Goal: Task Accomplishment & Management: Manage account settings

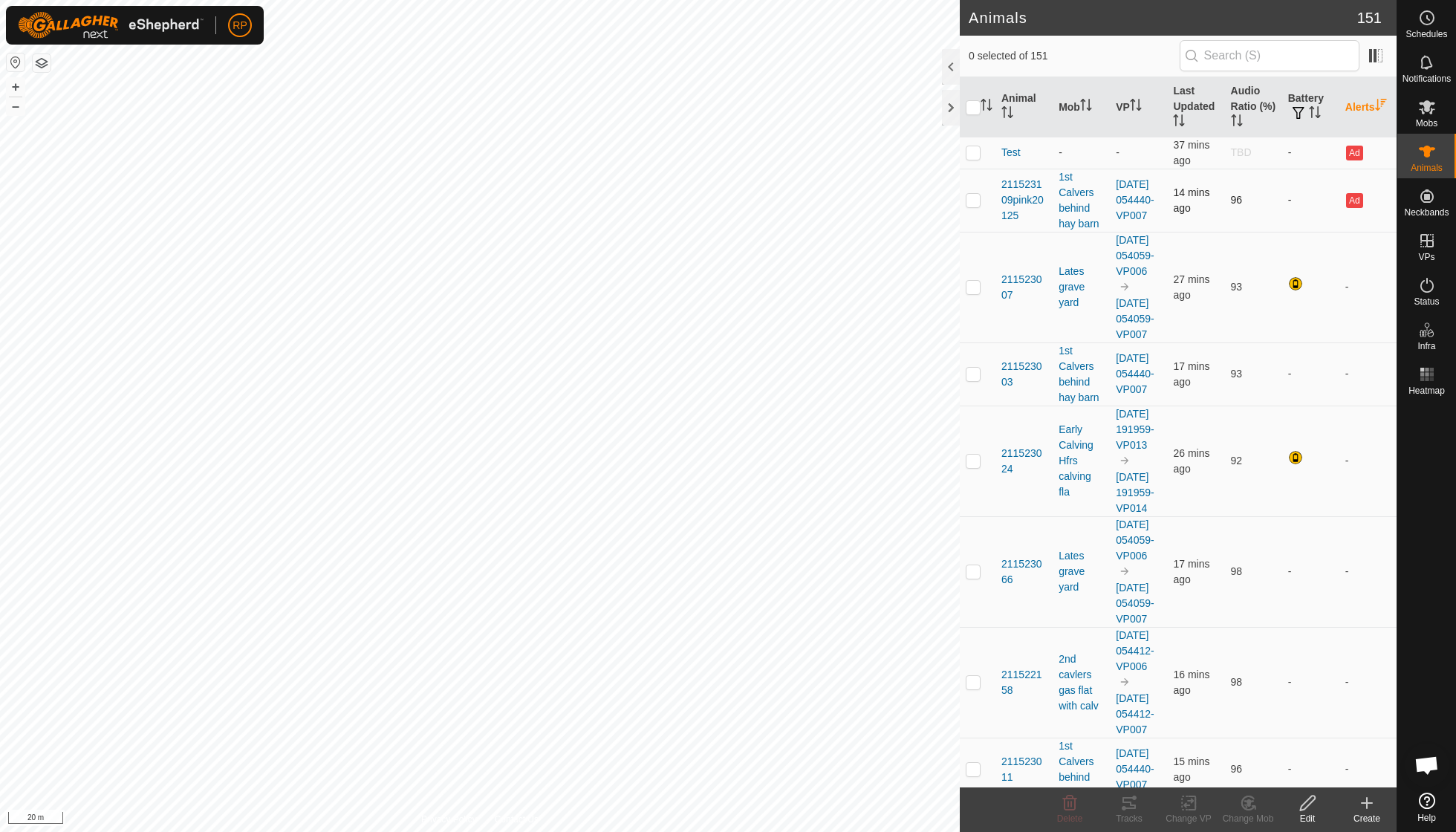
click at [973, 195] on p-checkbox at bounding box center [973, 200] width 15 height 12
checkbox input "true"
click at [1192, 805] on icon at bounding box center [1189, 803] width 19 height 18
click at [1208, 774] on link "Turn Off VP" at bounding box center [1233, 770] width 147 height 30
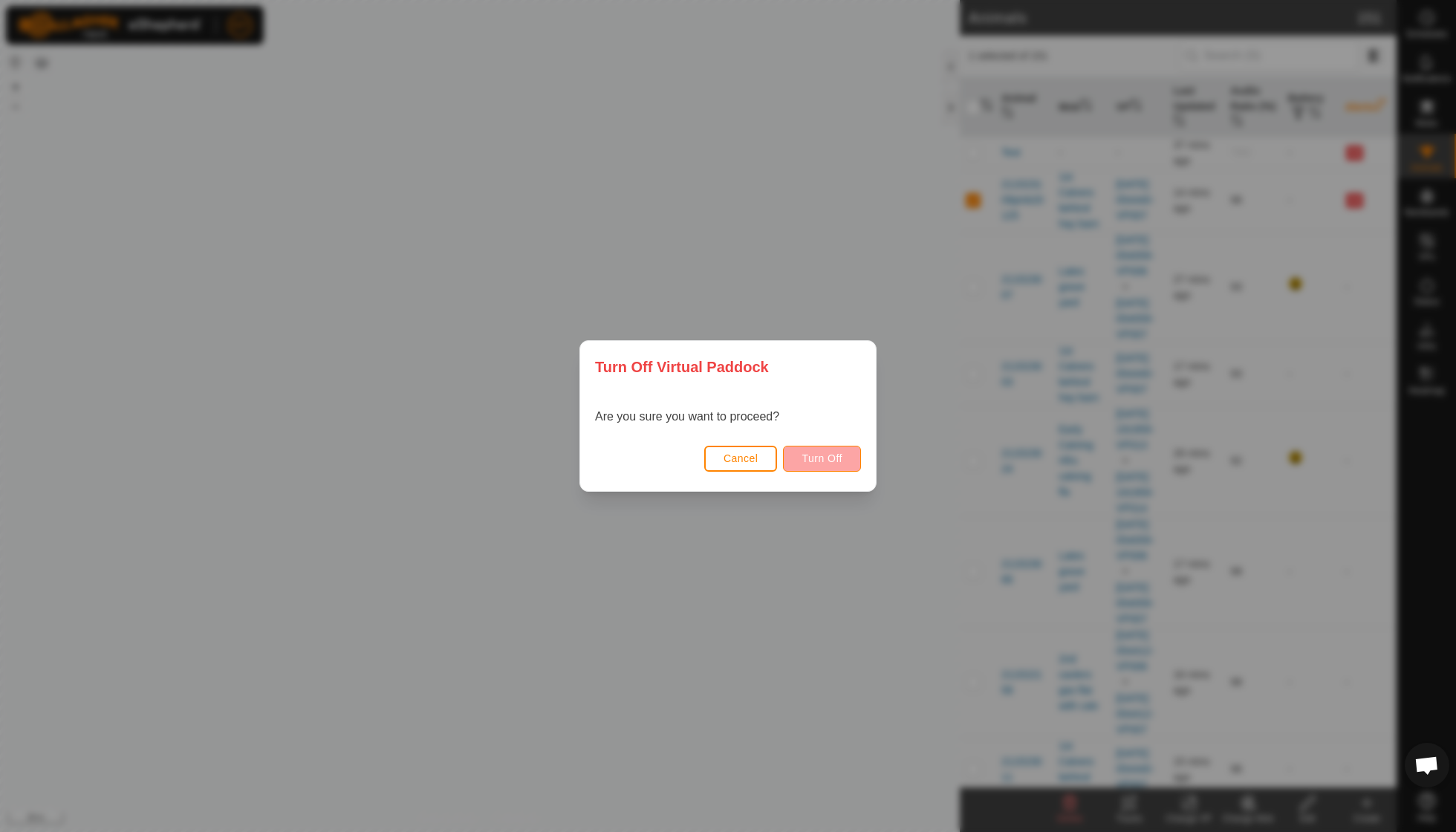
click at [817, 463] on span "Turn Off" at bounding box center [822, 458] width 40 height 12
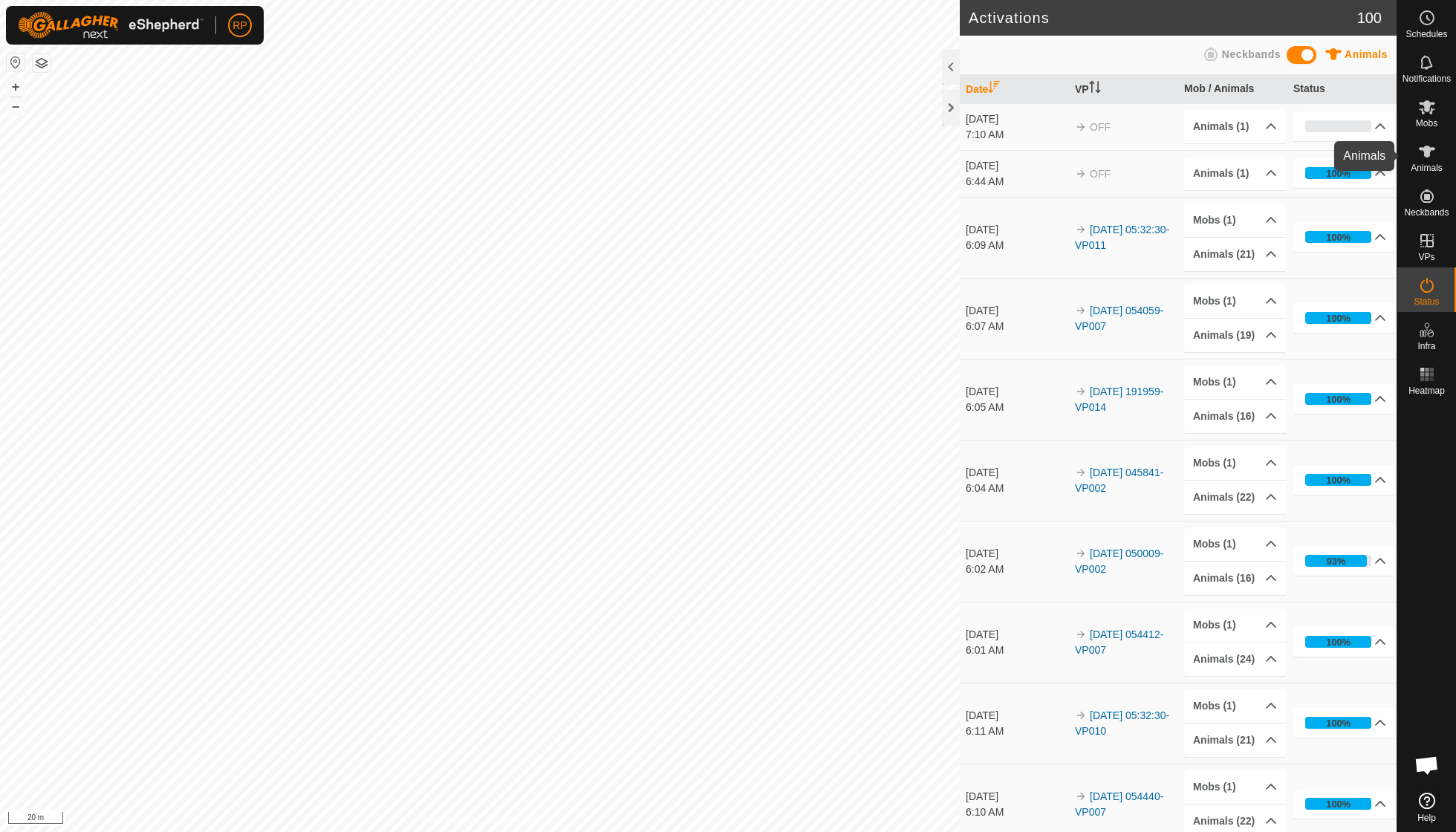
click at [1425, 158] on icon at bounding box center [1427, 152] width 18 height 18
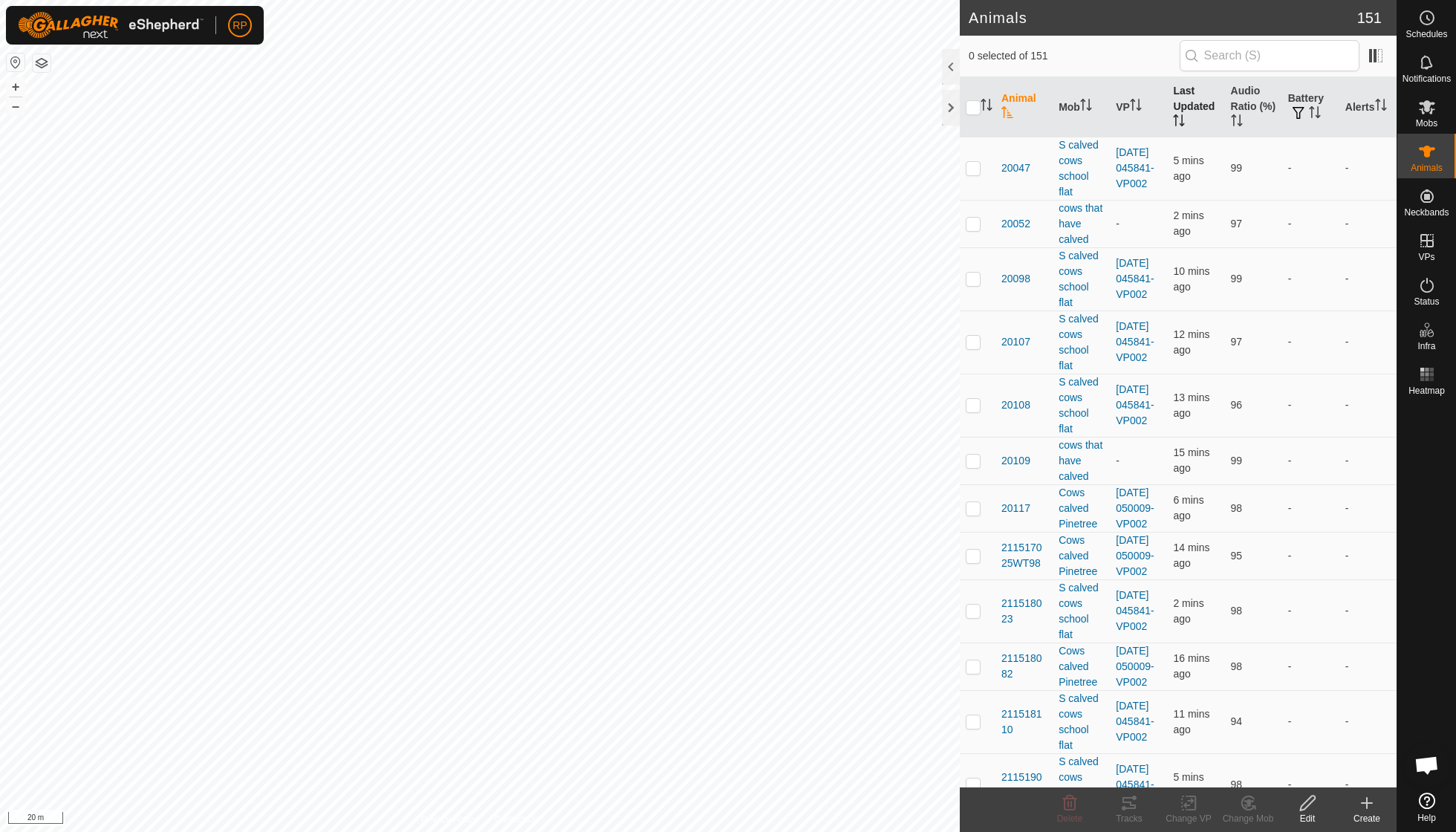
click at [1187, 108] on th "Last Updated" at bounding box center [1195, 107] width 57 height 60
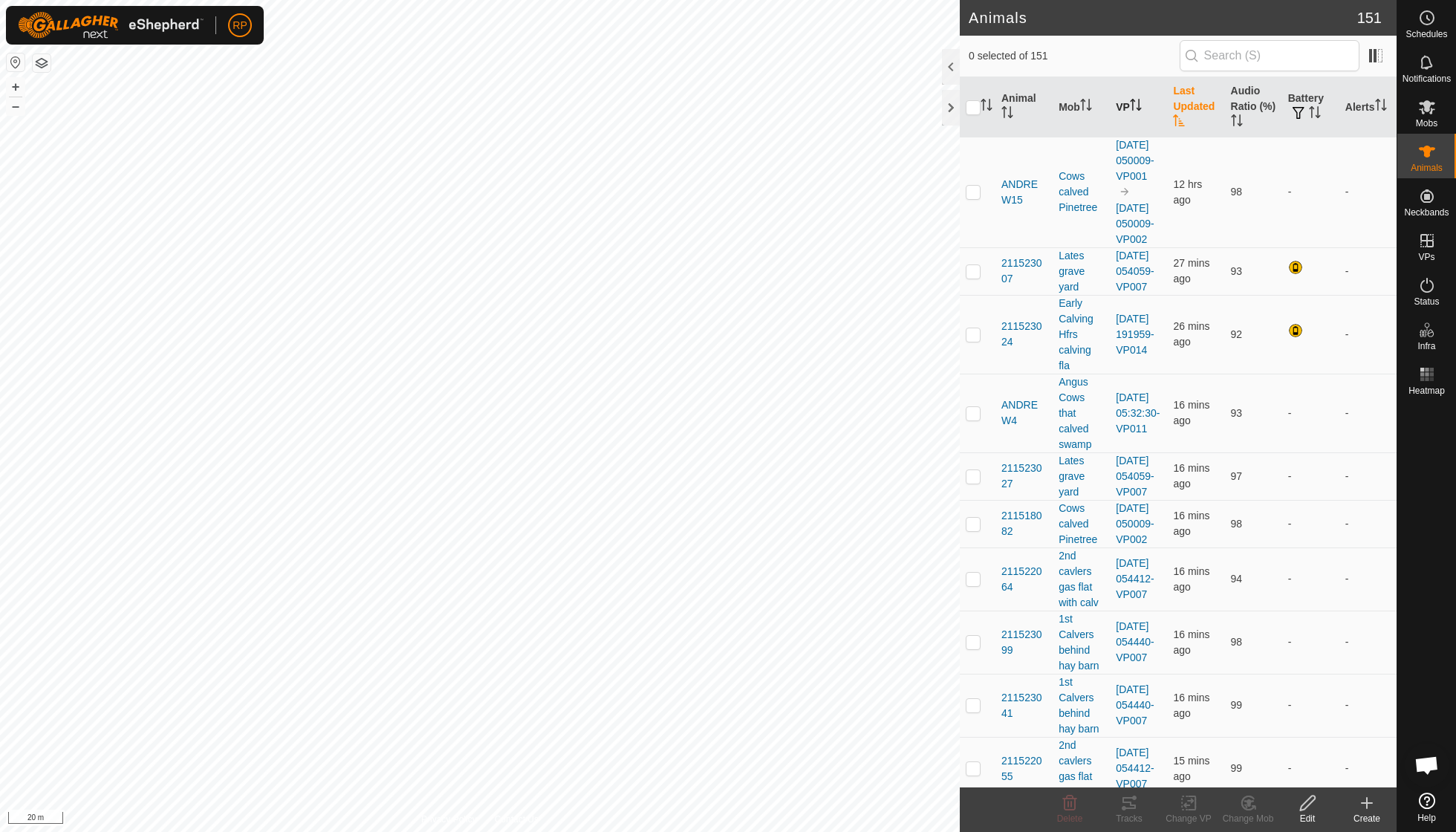
click at [1133, 110] on icon "Activate to sort" at bounding box center [1133, 104] width 2 height 12
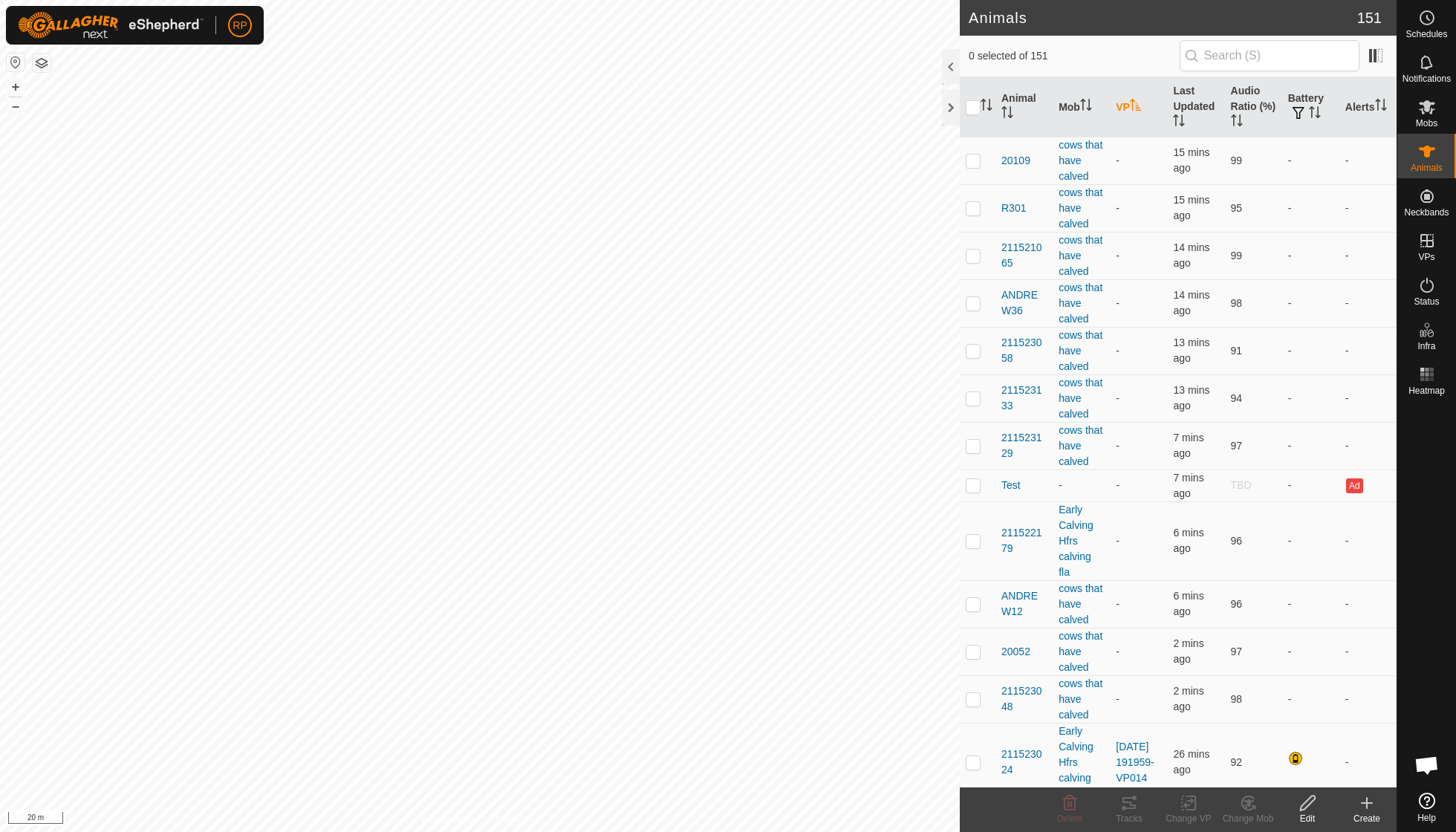
click at [1135, 110] on icon "Activate to sort" at bounding box center [1135, 104] width 11 height 12
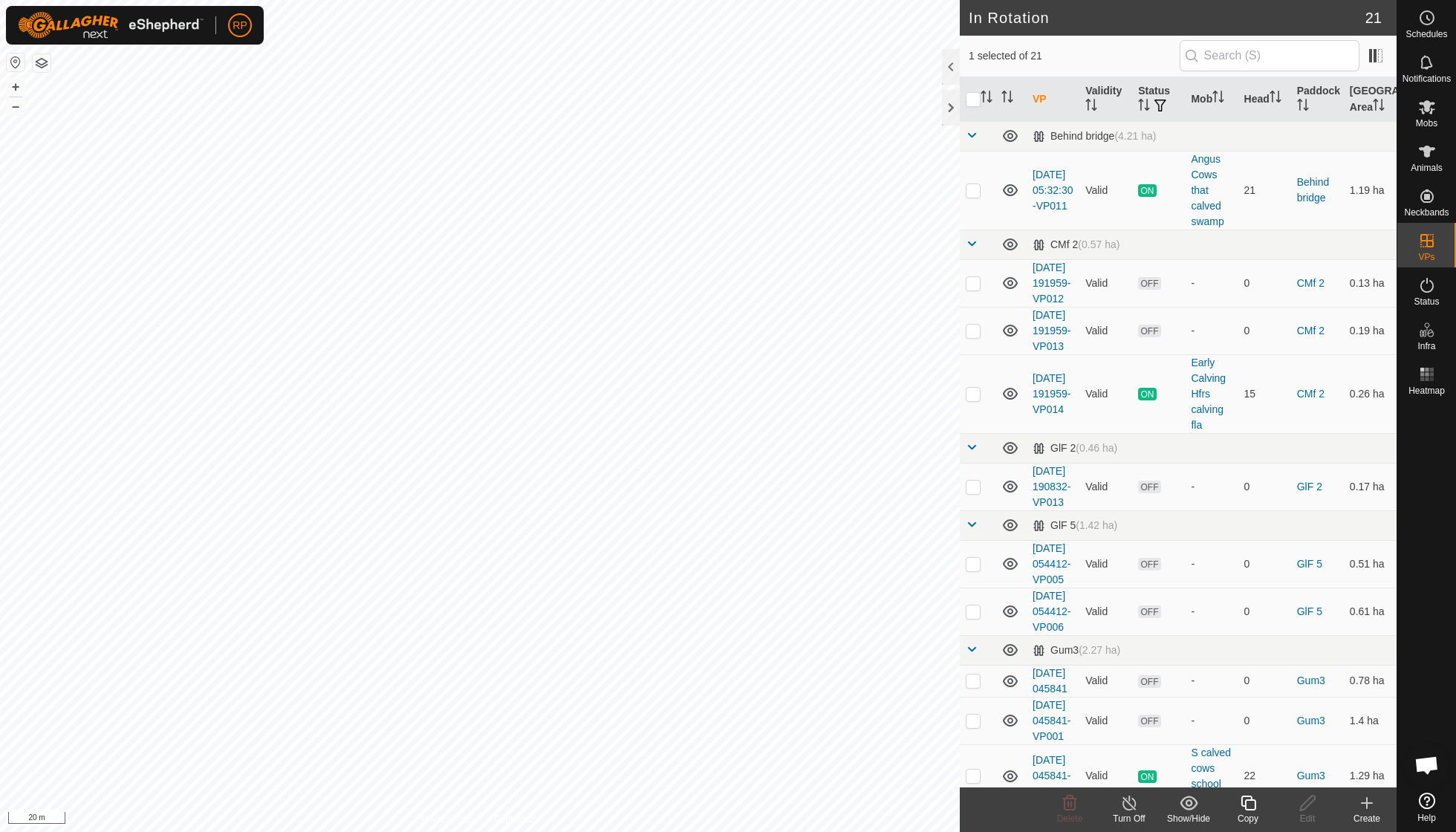
click at [1256, 803] on icon at bounding box center [1248, 803] width 15 height 15
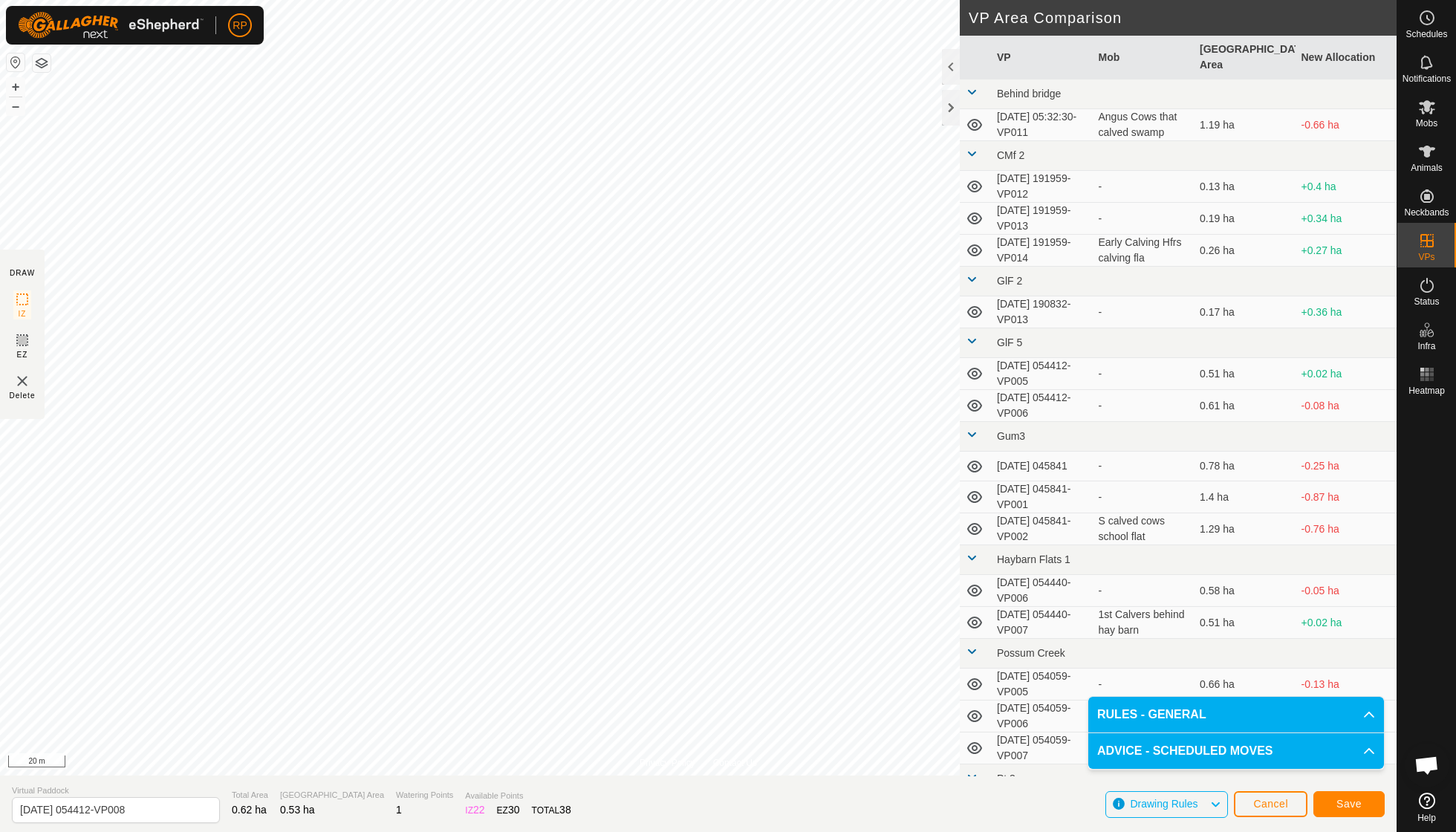
click at [1343, 804] on span "Save" at bounding box center [1349, 804] width 25 height 12
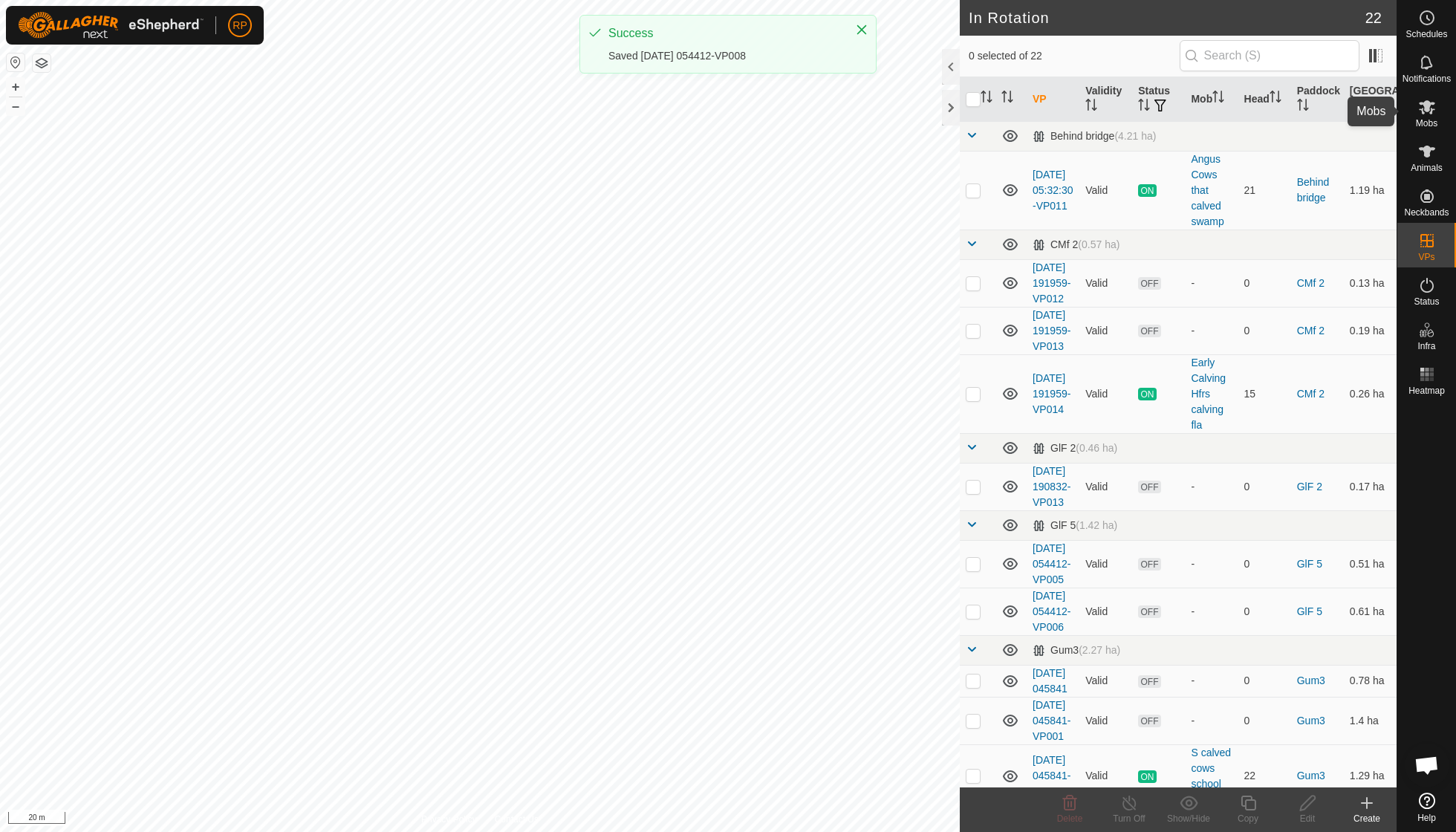
click at [1417, 119] on span "Mobs" at bounding box center [1426, 122] width 22 height 8
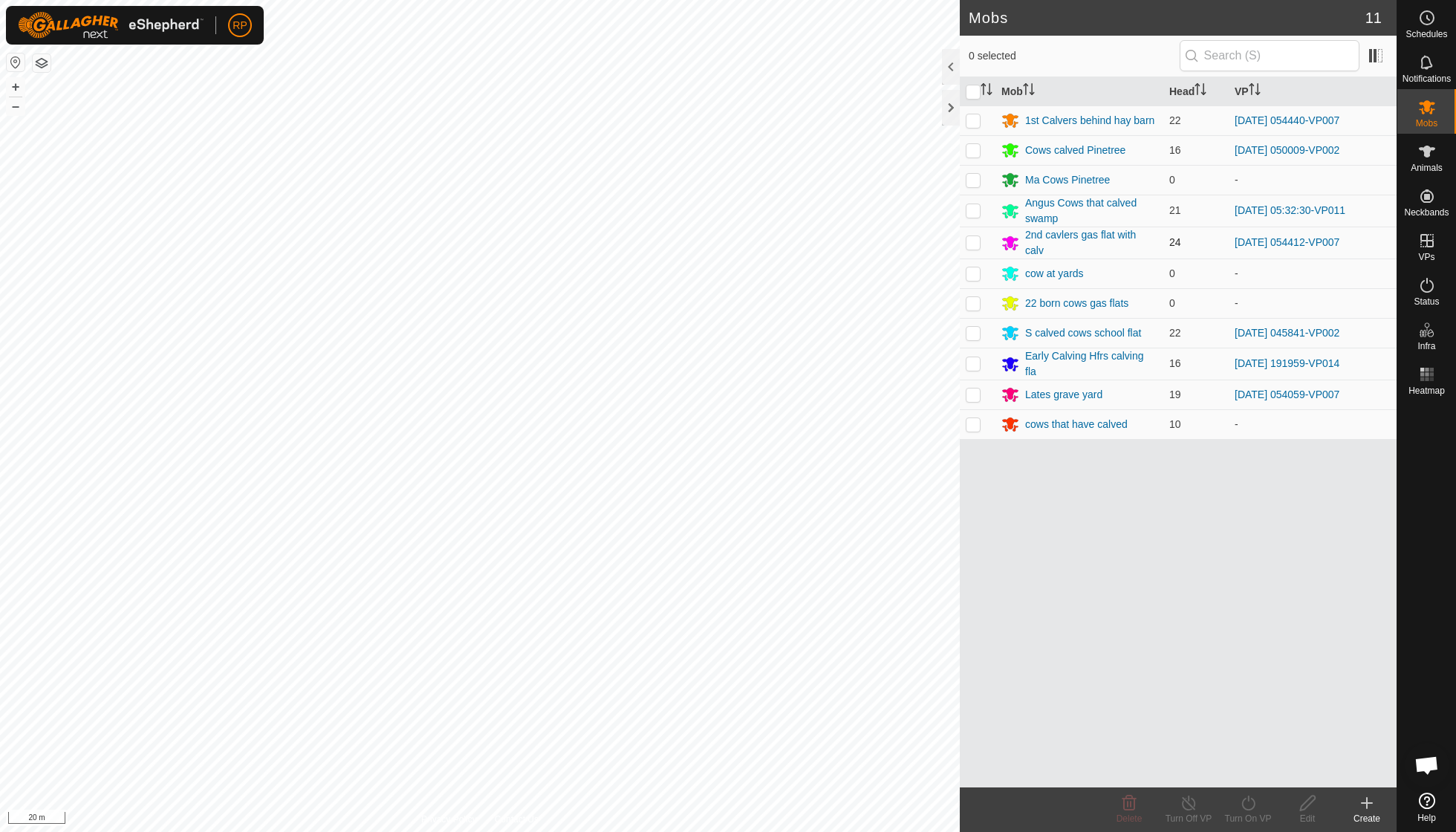
click at [970, 242] on p-checkbox at bounding box center [973, 242] width 15 height 12
checkbox input "true"
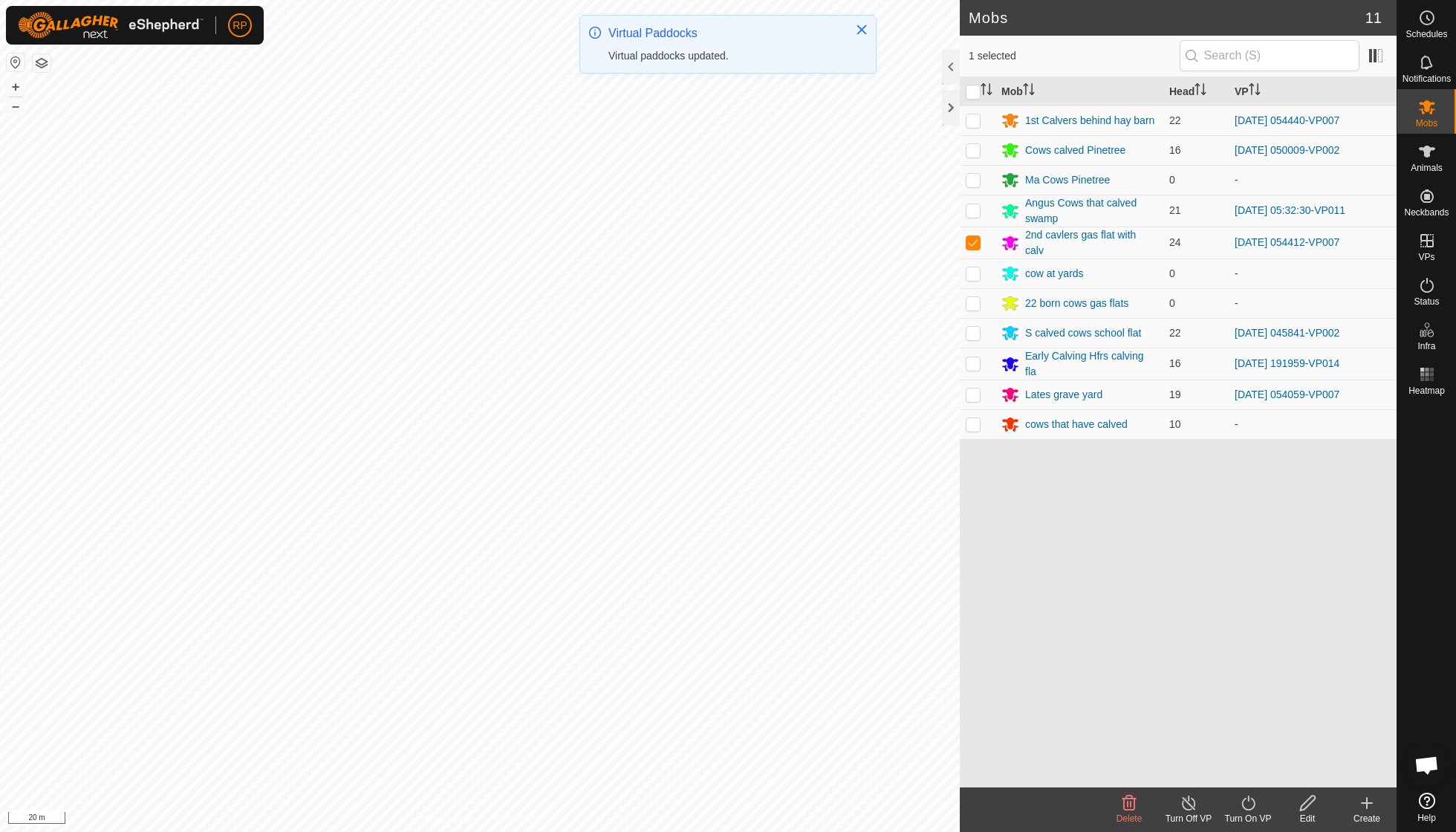
click at [1243, 806] on icon at bounding box center [1248, 803] width 19 height 18
click at [1249, 771] on link "Now" at bounding box center [1292, 770] width 147 height 30
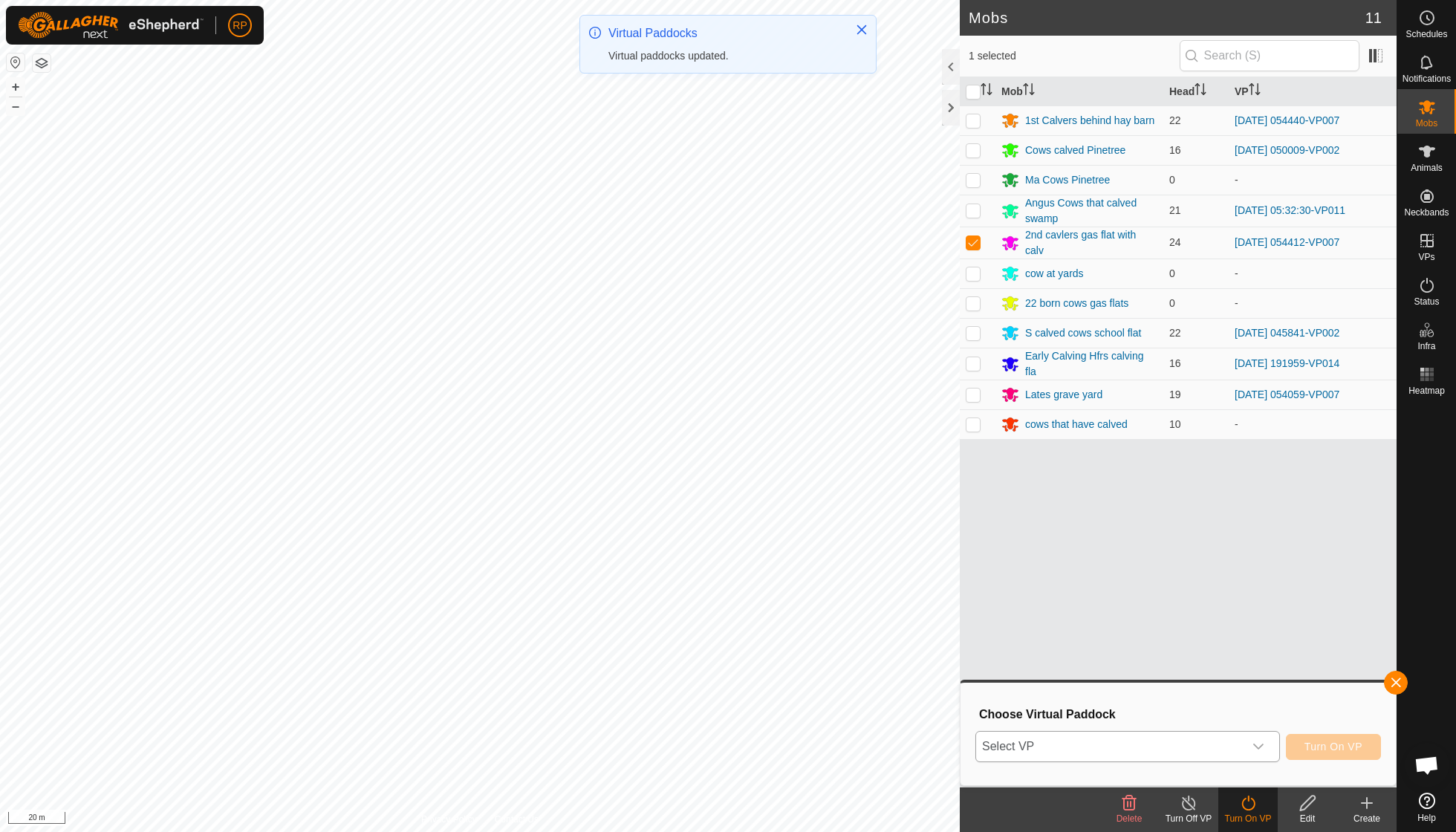
click at [1257, 742] on icon "dropdown trigger" at bounding box center [1258, 746] width 12 height 12
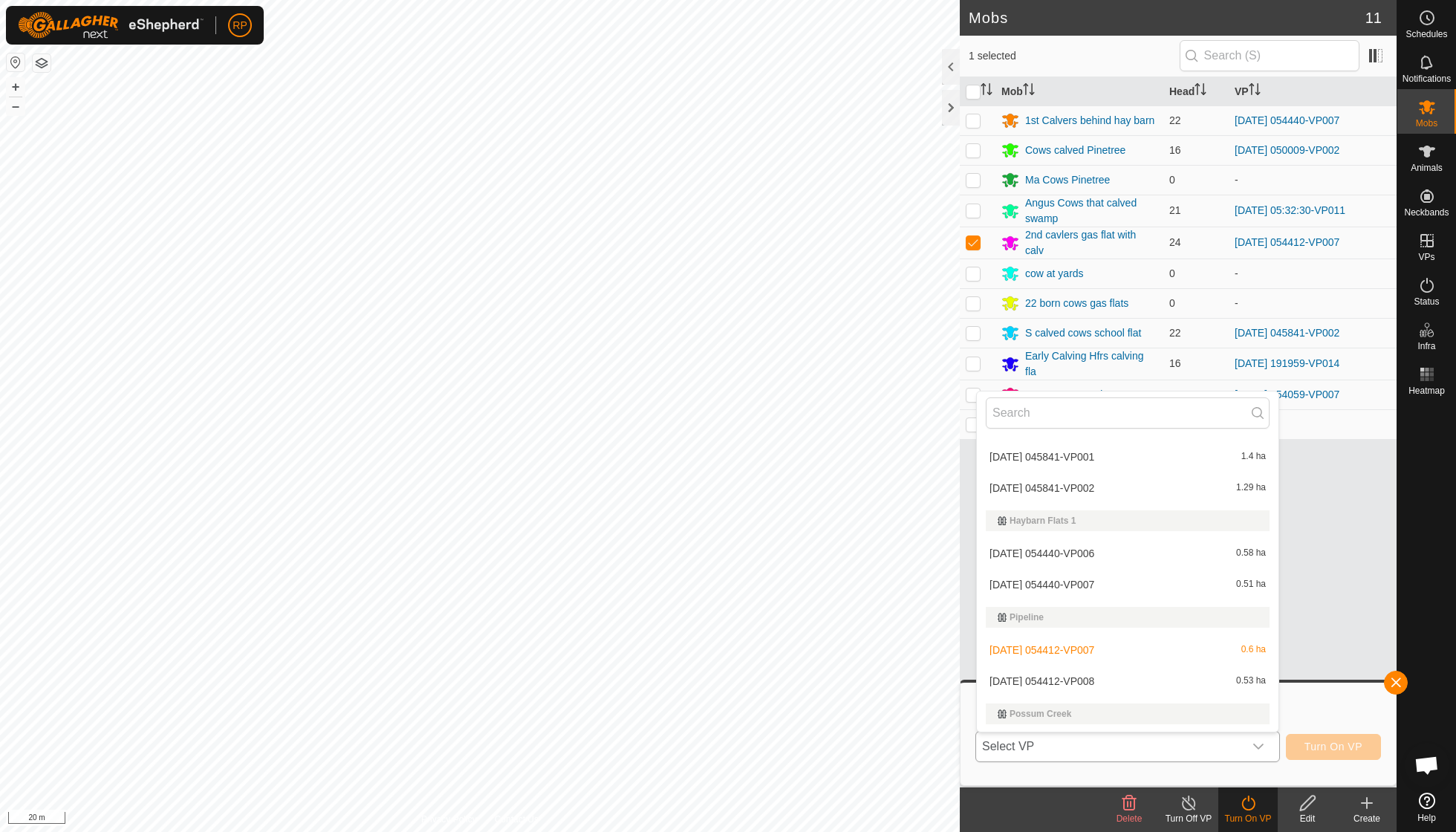
scroll to position [440, 0]
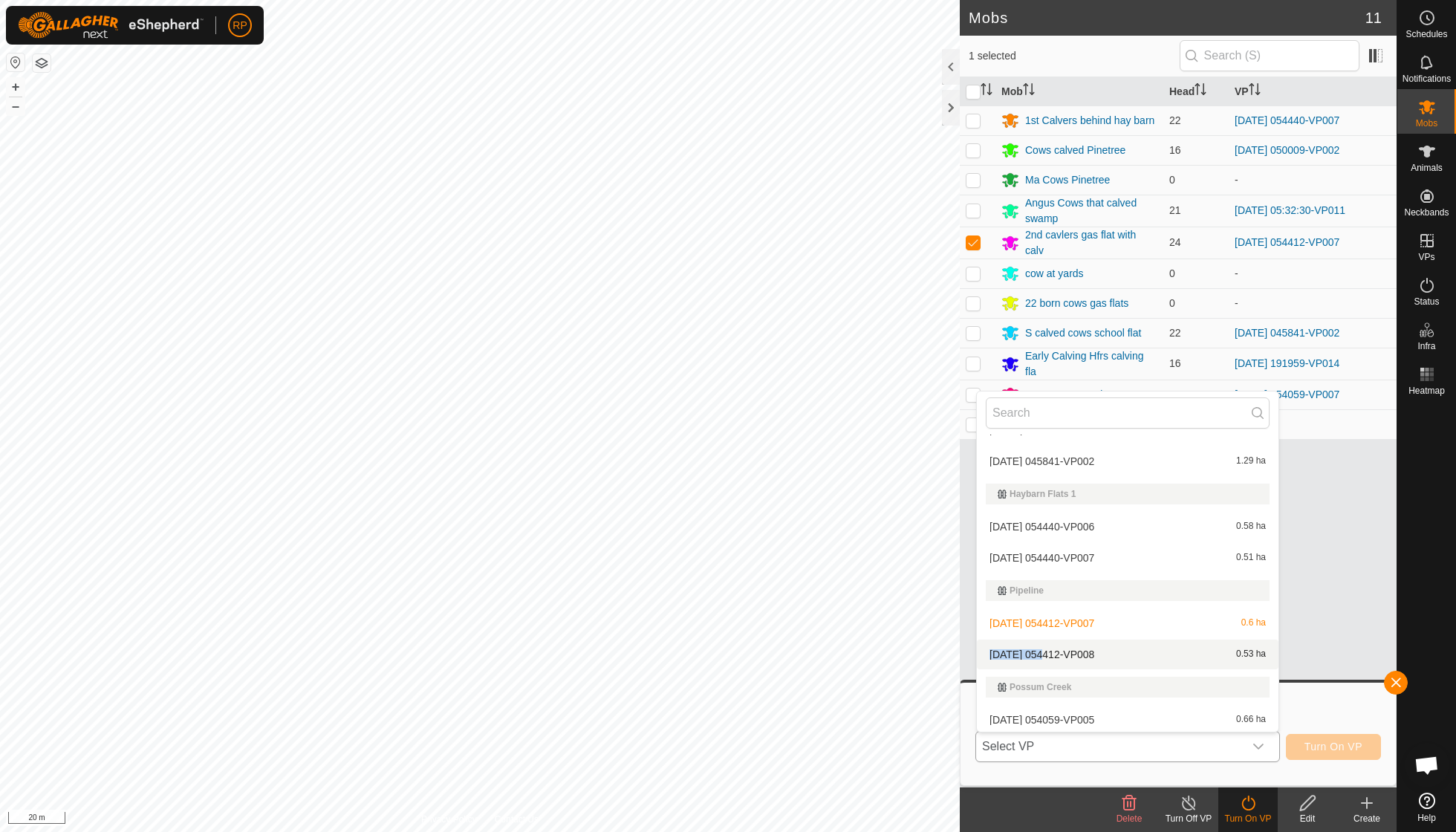
click at [1006, 647] on li "[DATE] 054412-VP008 0.53 ha" at bounding box center [1128, 654] width 301 height 30
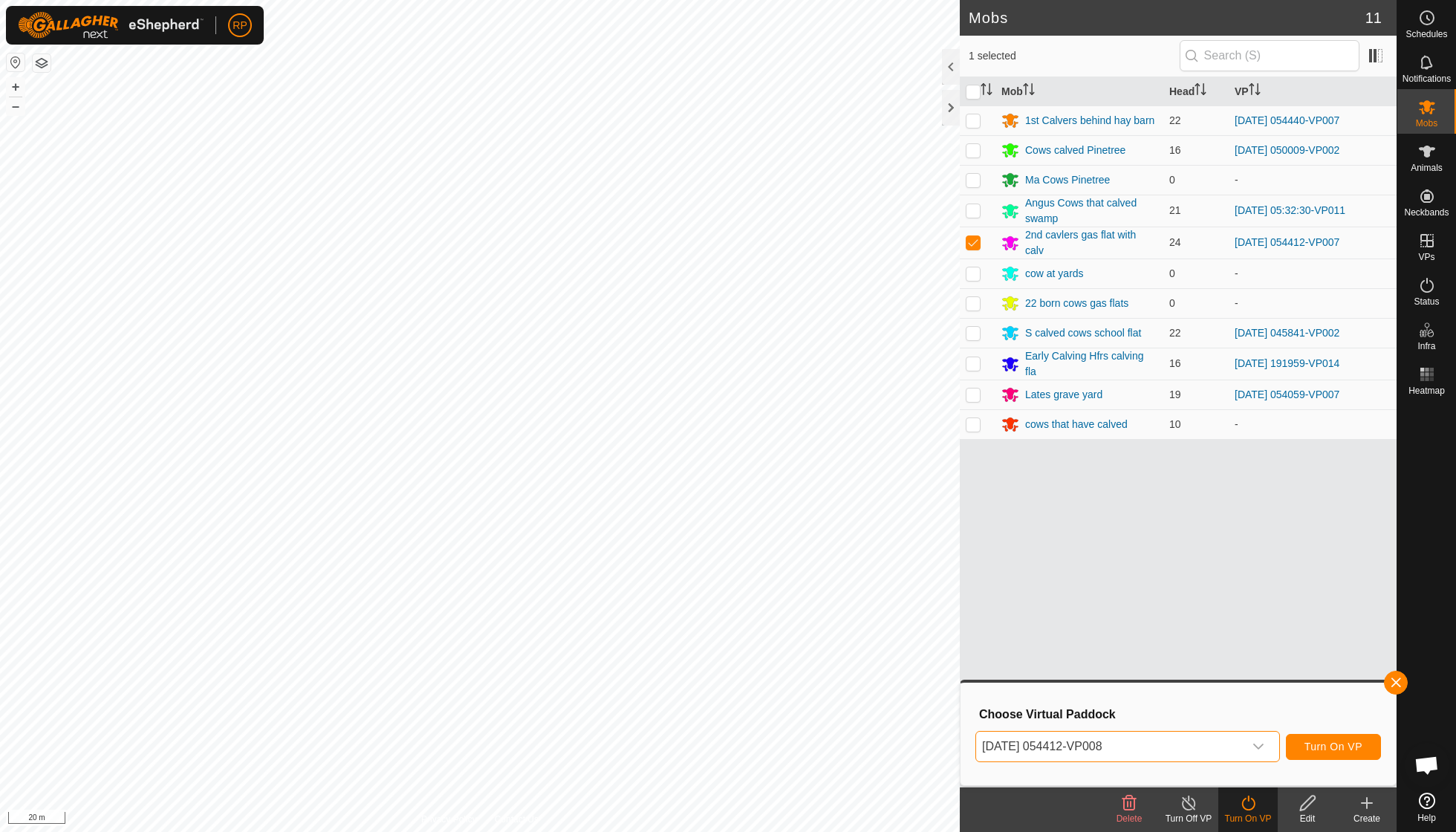
click at [1349, 749] on span "Turn On VP" at bounding box center [1334, 746] width 58 height 12
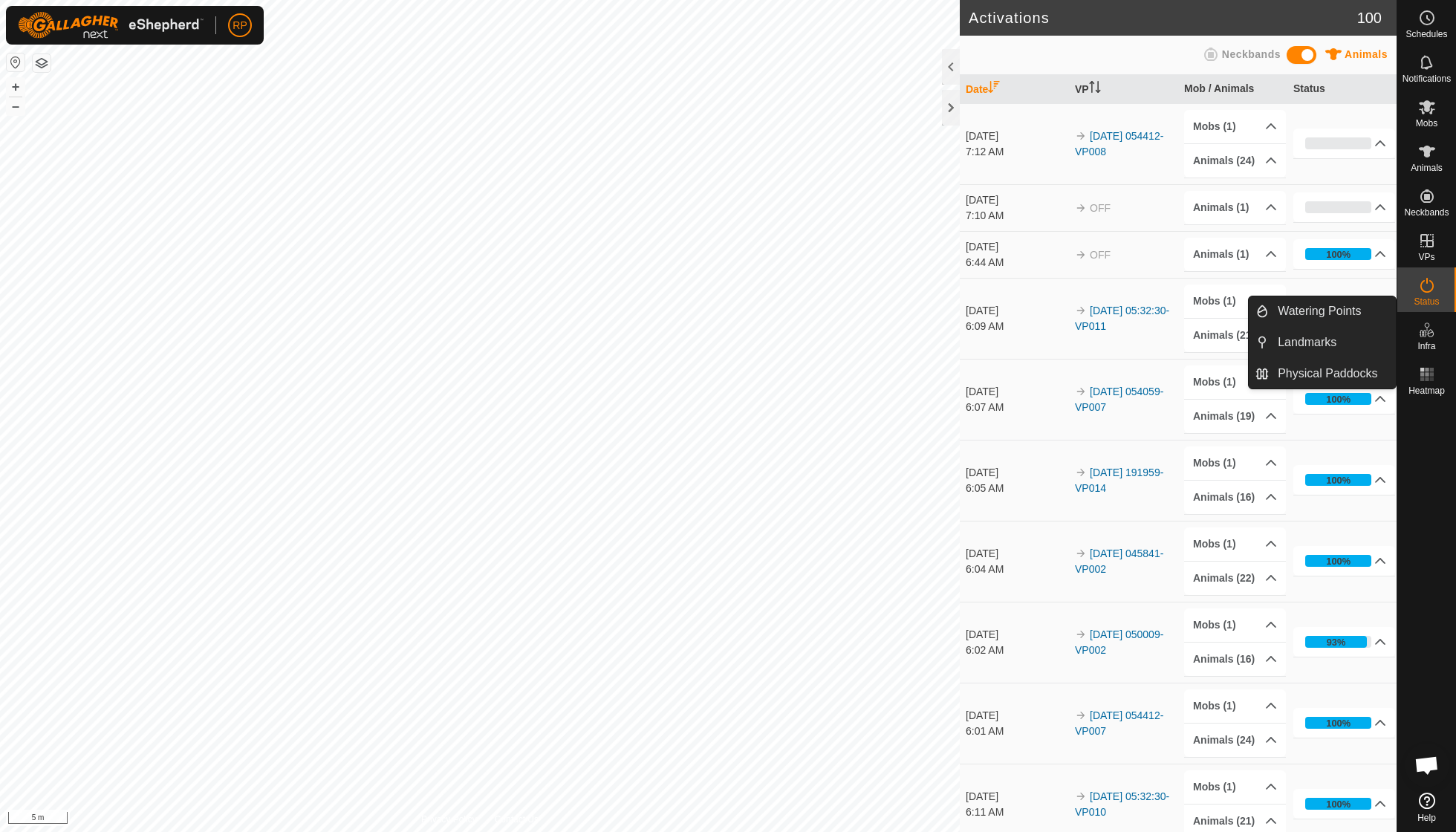
click at [1432, 333] on icon at bounding box center [1427, 329] width 18 height 18
click at [1326, 311] on link "Watering Points" at bounding box center [1332, 312] width 127 height 30
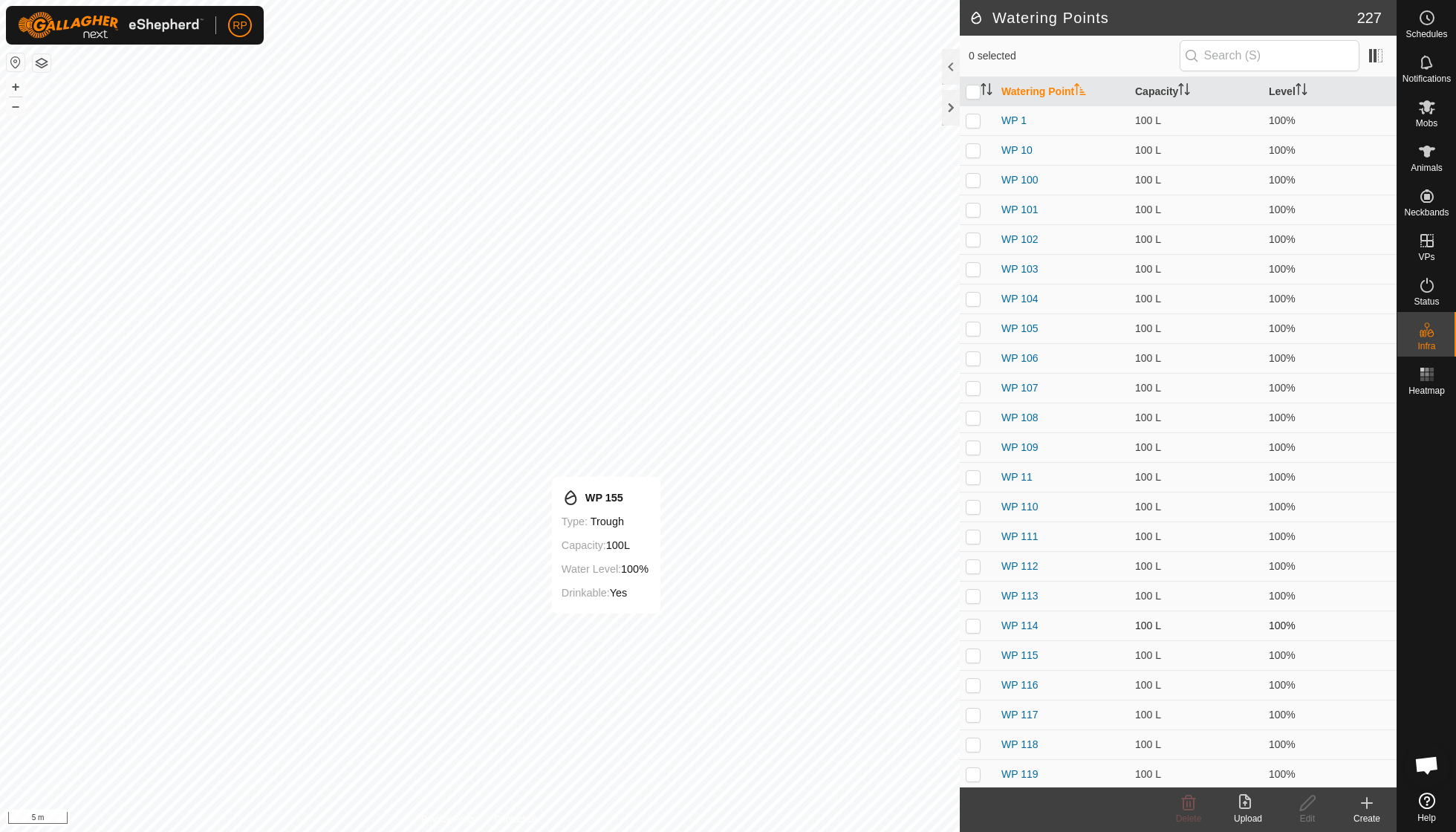
checkbox input "true"
click at [1309, 807] on icon at bounding box center [1307, 803] width 19 height 18
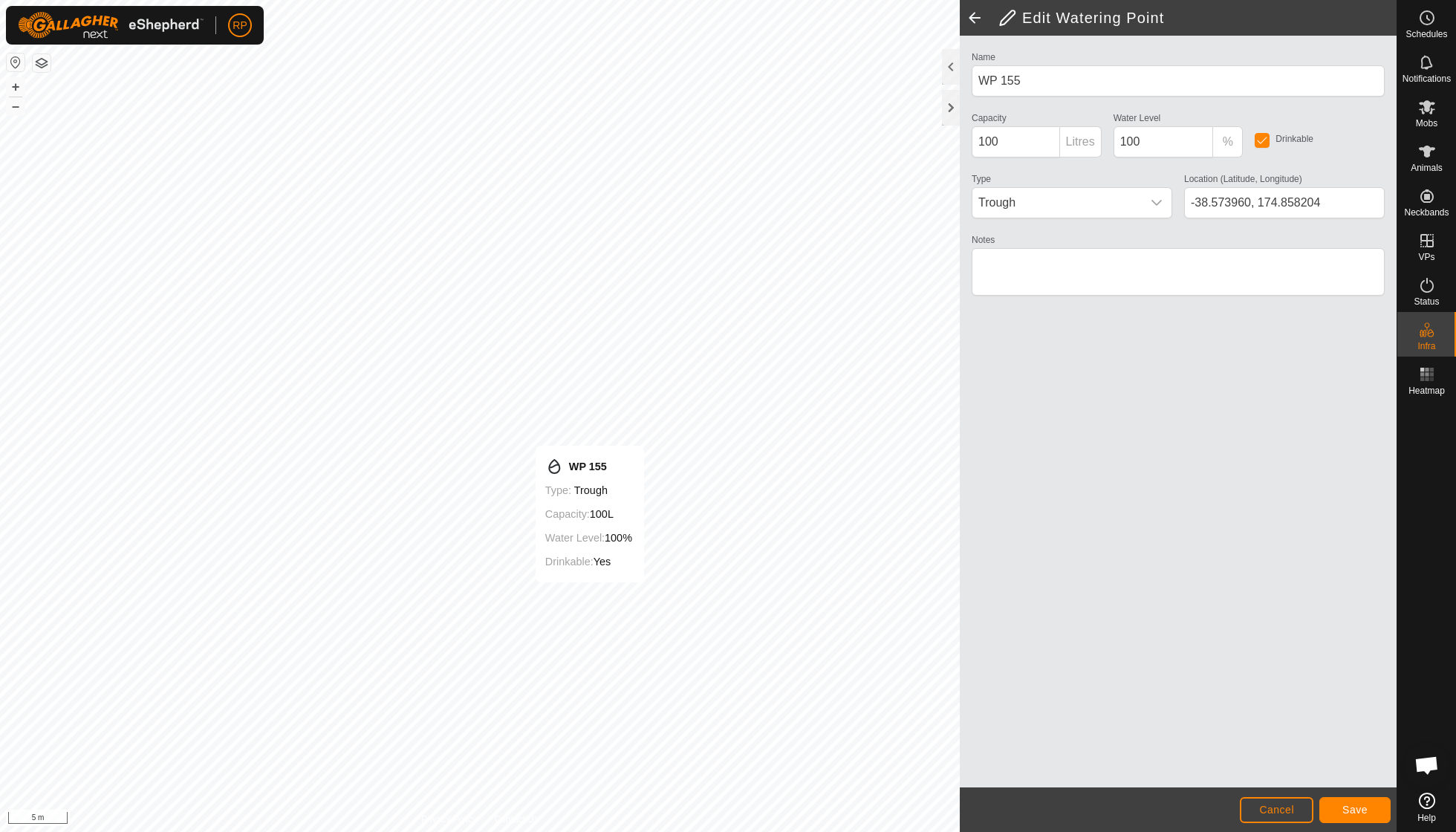
type input "-38.573934, 174.858190"
click at [1352, 808] on span "Save" at bounding box center [1354, 809] width 25 height 12
